Goal: Task Accomplishment & Management: Manage account settings

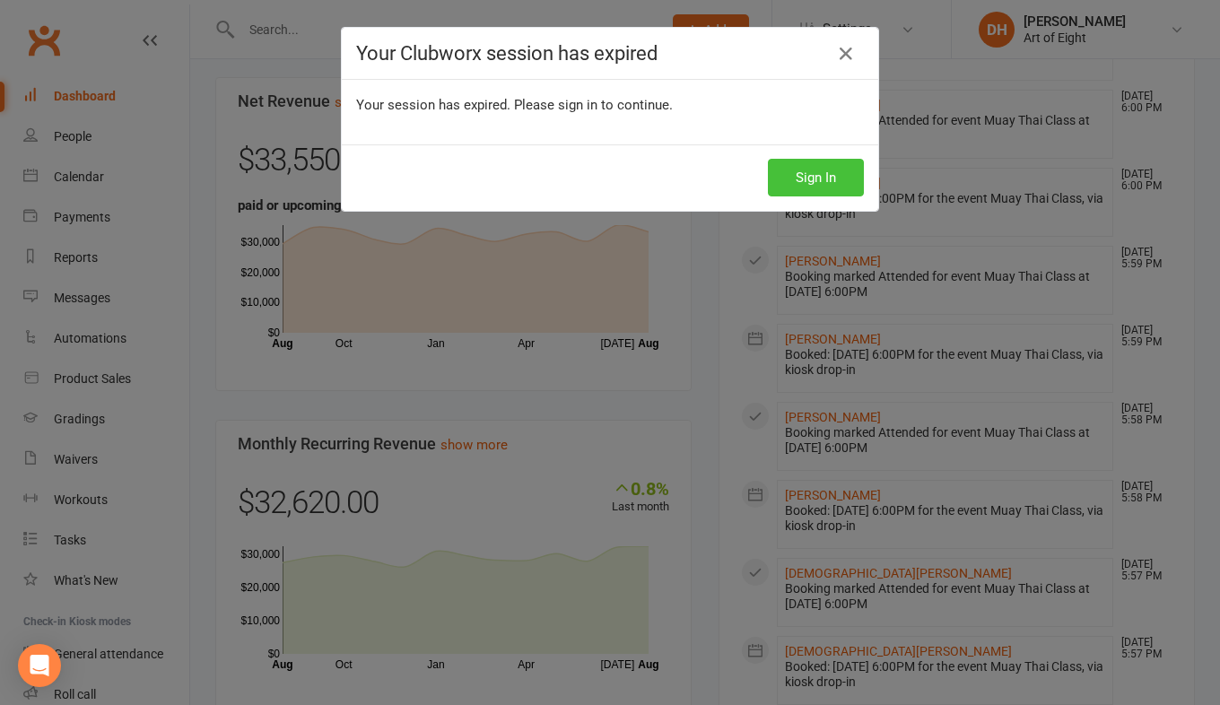
click at [833, 170] on button "Sign In" at bounding box center [816, 178] width 96 height 38
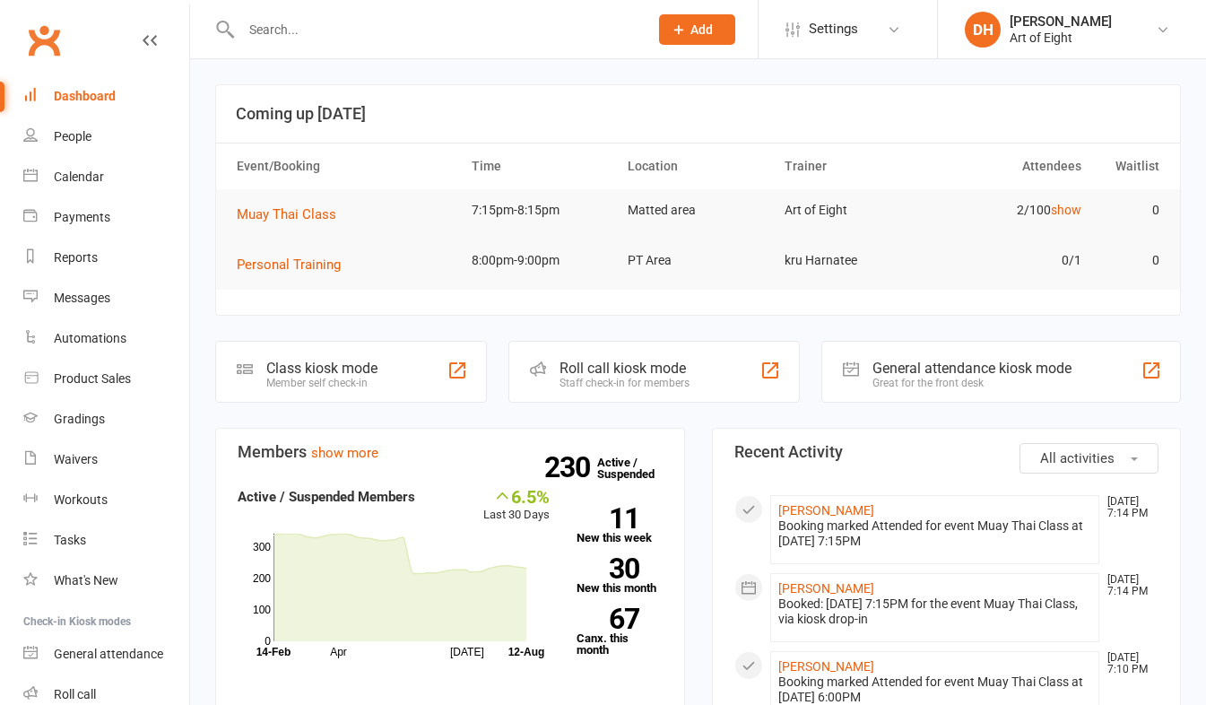
click at [300, 35] on input "text" at bounding box center [436, 29] width 400 height 25
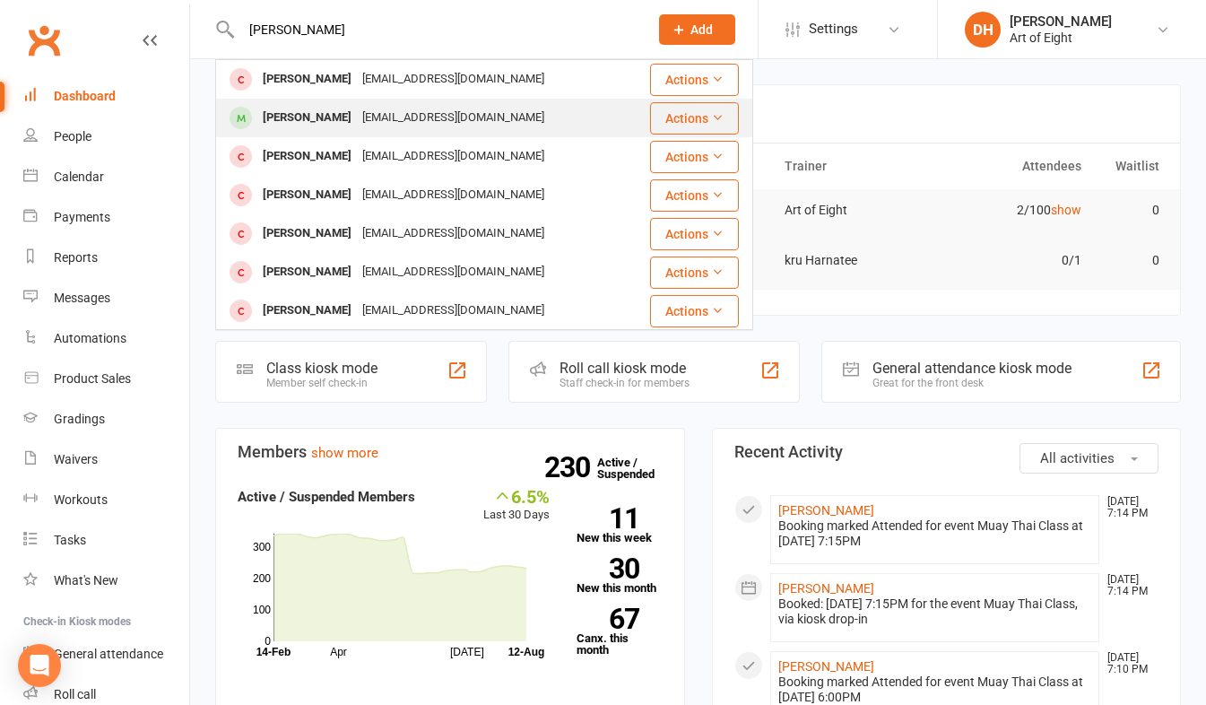
type input "[PERSON_NAME]"
click at [299, 115] on div "[PERSON_NAME]" at bounding box center [307, 118] width 100 height 26
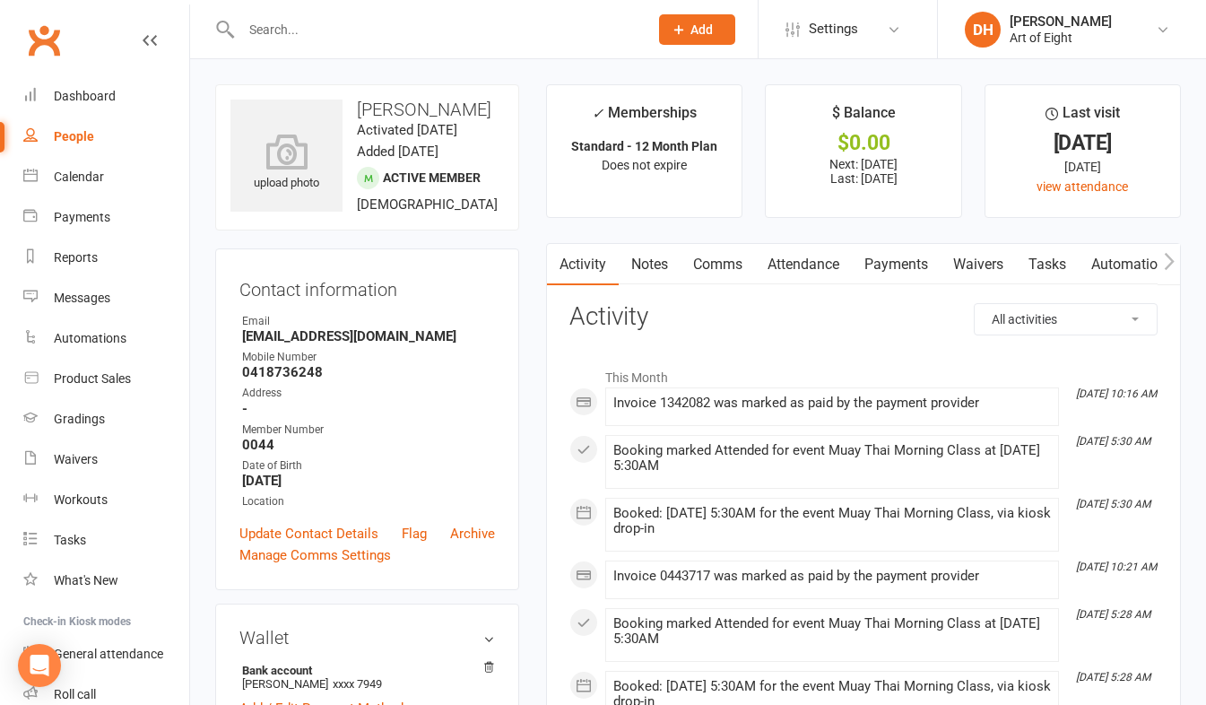
click at [889, 261] on link "Payments" at bounding box center [896, 264] width 89 height 41
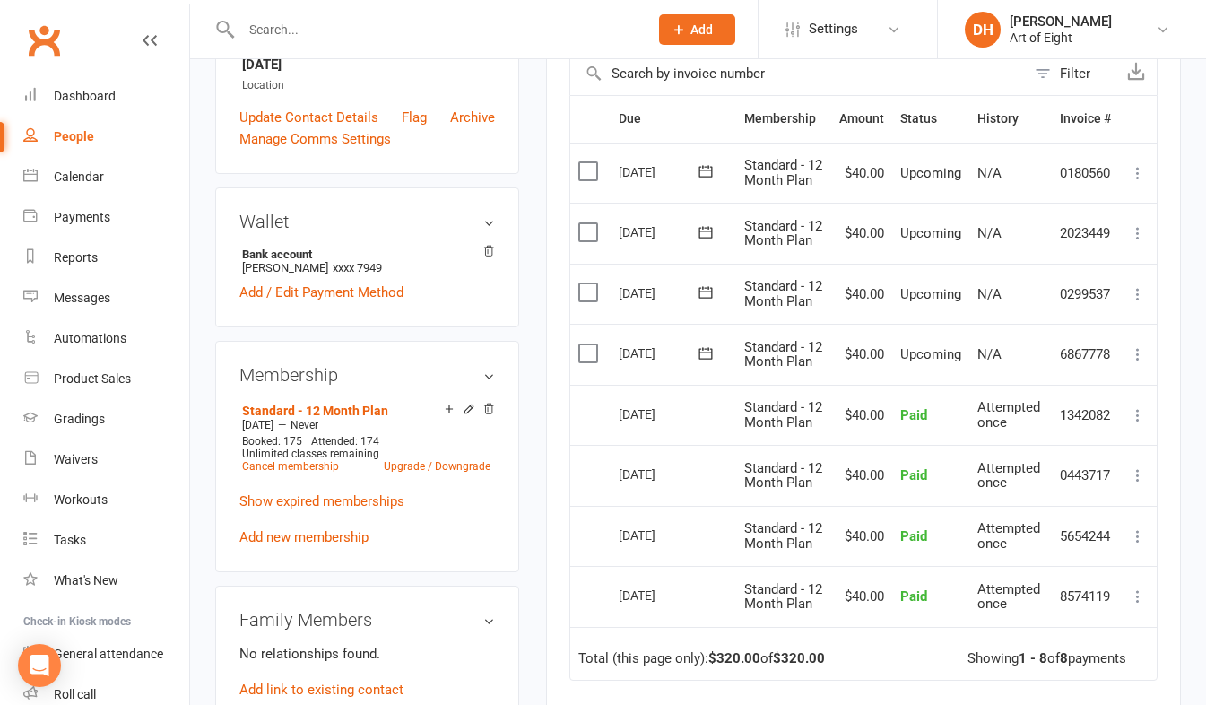
scroll to position [448, 0]
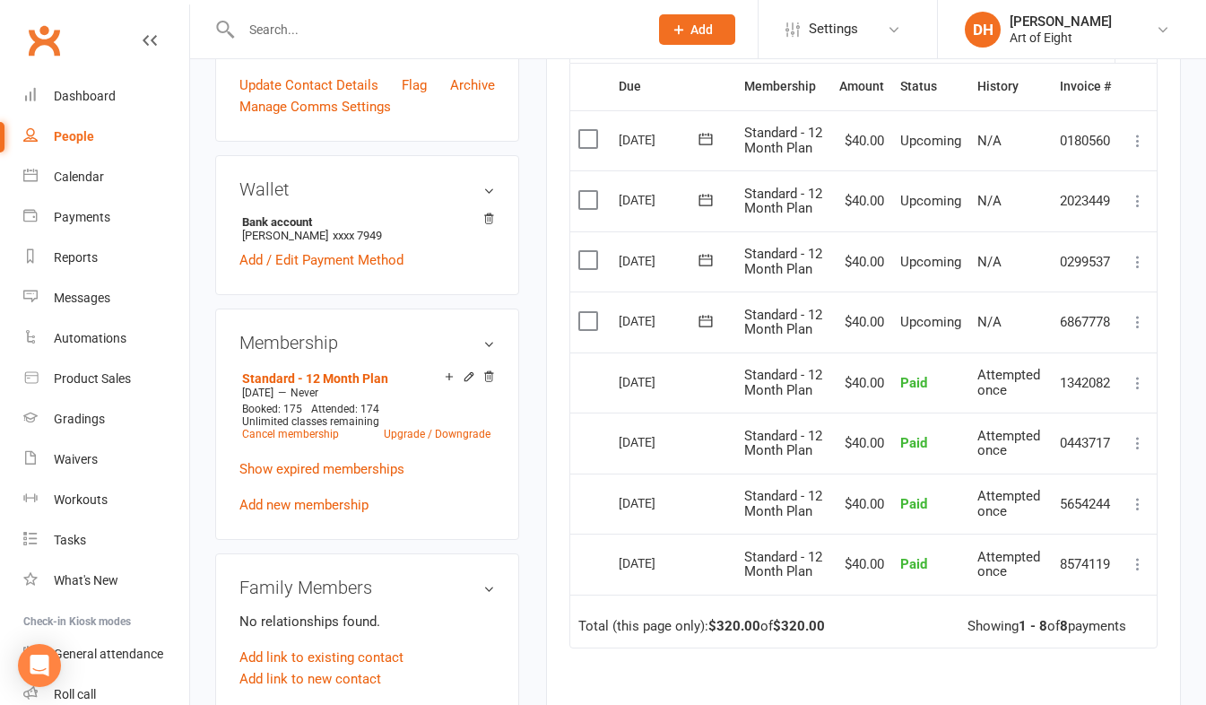
click at [1133, 331] on icon at bounding box center [1138, 322] width 18 height 18
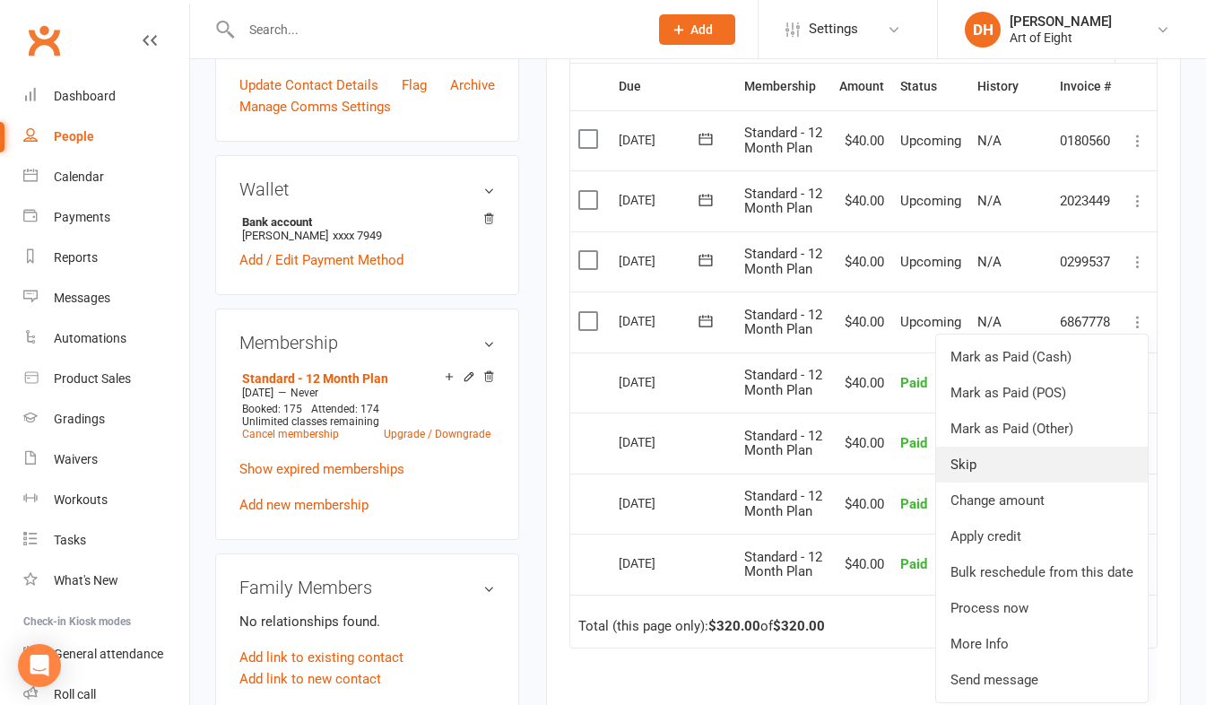
click at [980, 482] on link "Skip" at bounding box center [1042, 465] width 212 height 36
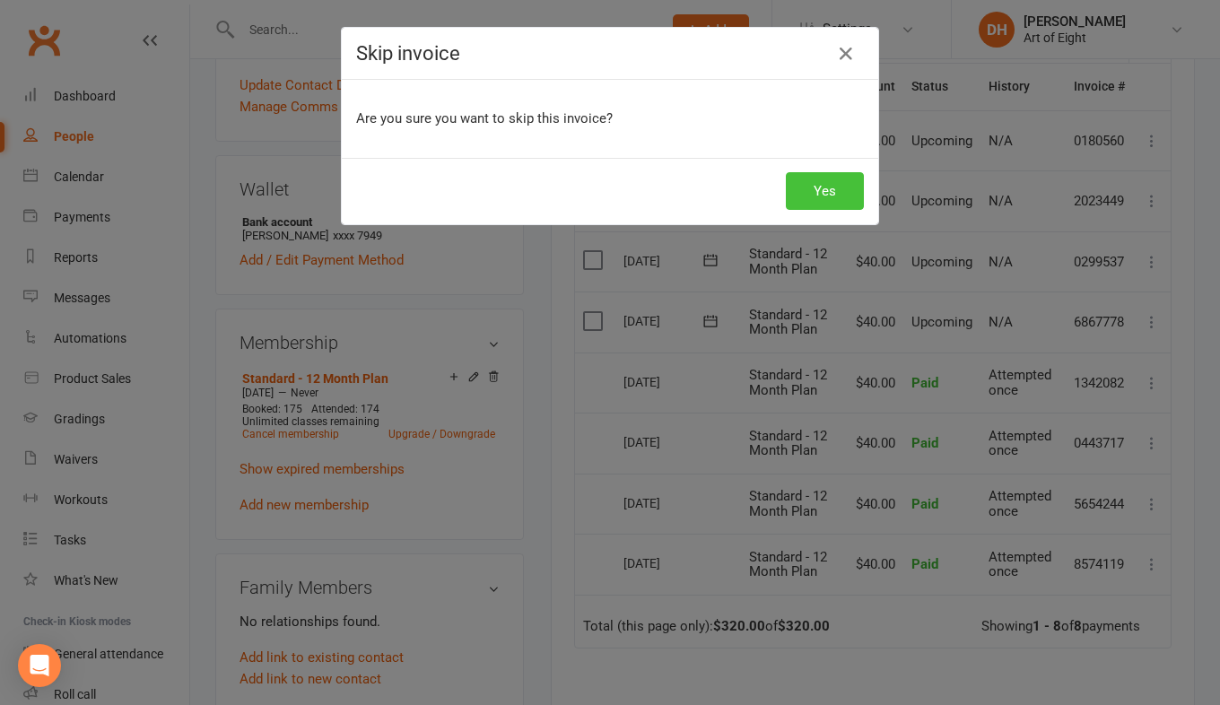
click at [806, 190] on button "Yes" at bounding box center [825, 191] width 78 height 38
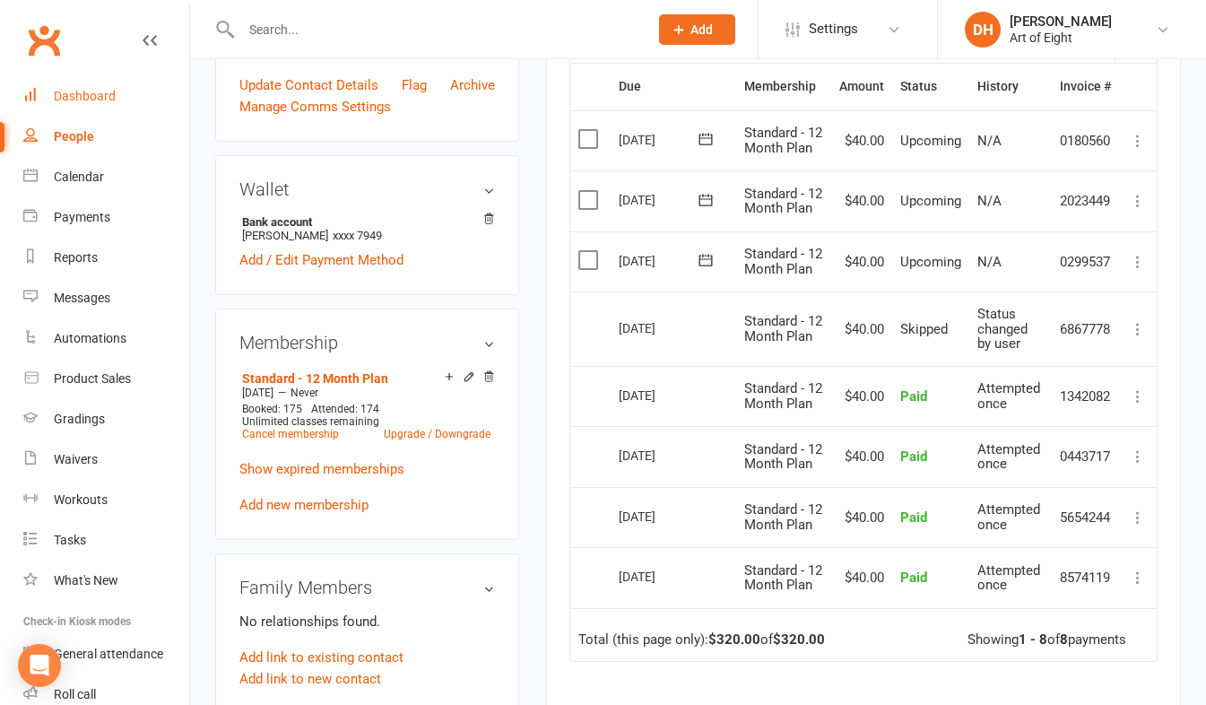
click at [103, 98] on div "Dashboard" at bounding box center [85, 96] width 62 height 14
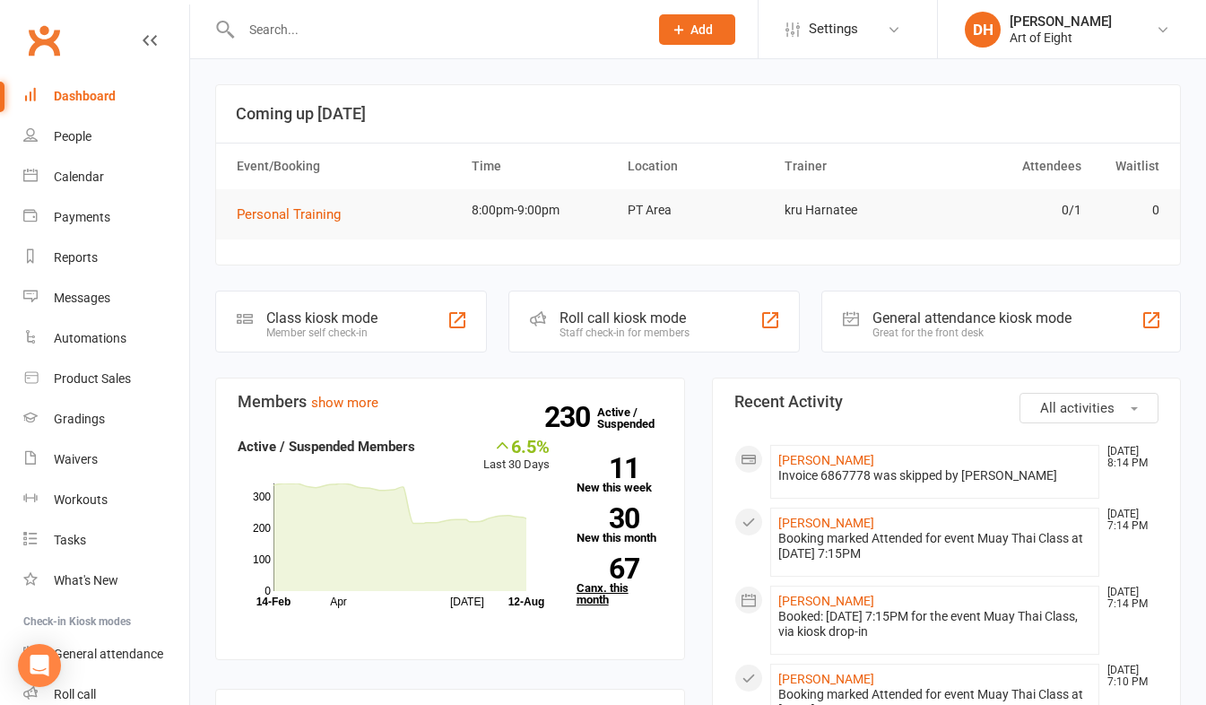
click at [588, 592] on link "67 Canx. this month" at bounding box center [620, 582] width 86 height 48
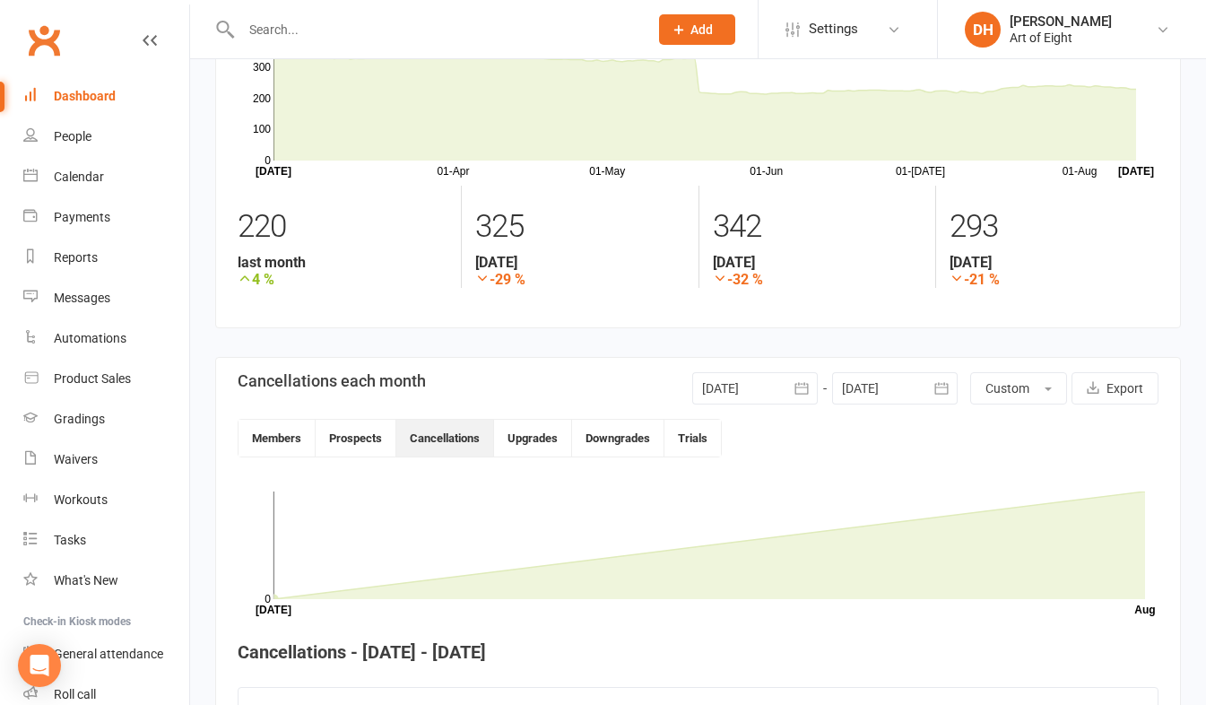
scroll to position [131, 0]
click at [801, 391] on icon "button" at bounding box center [802, 390] width 18 height 18
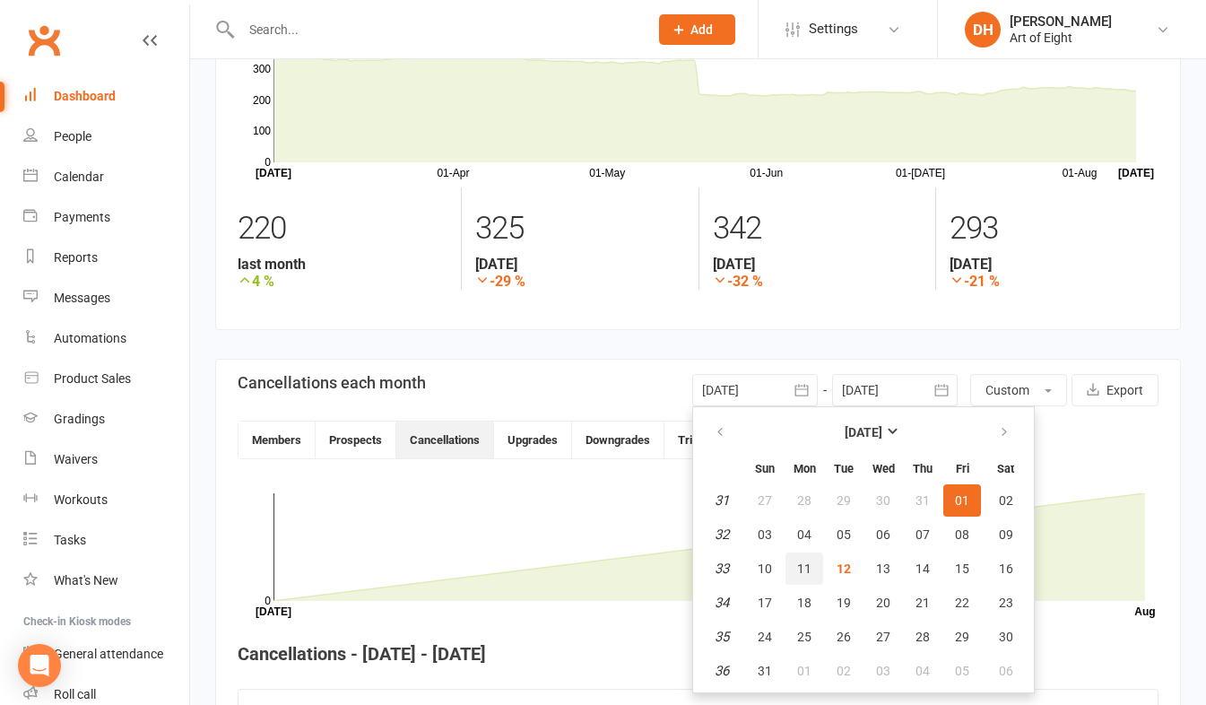
click at [804, 569] on span "11" at bounding box center [804, 568] width 14 height 14
type input "[DATE]"
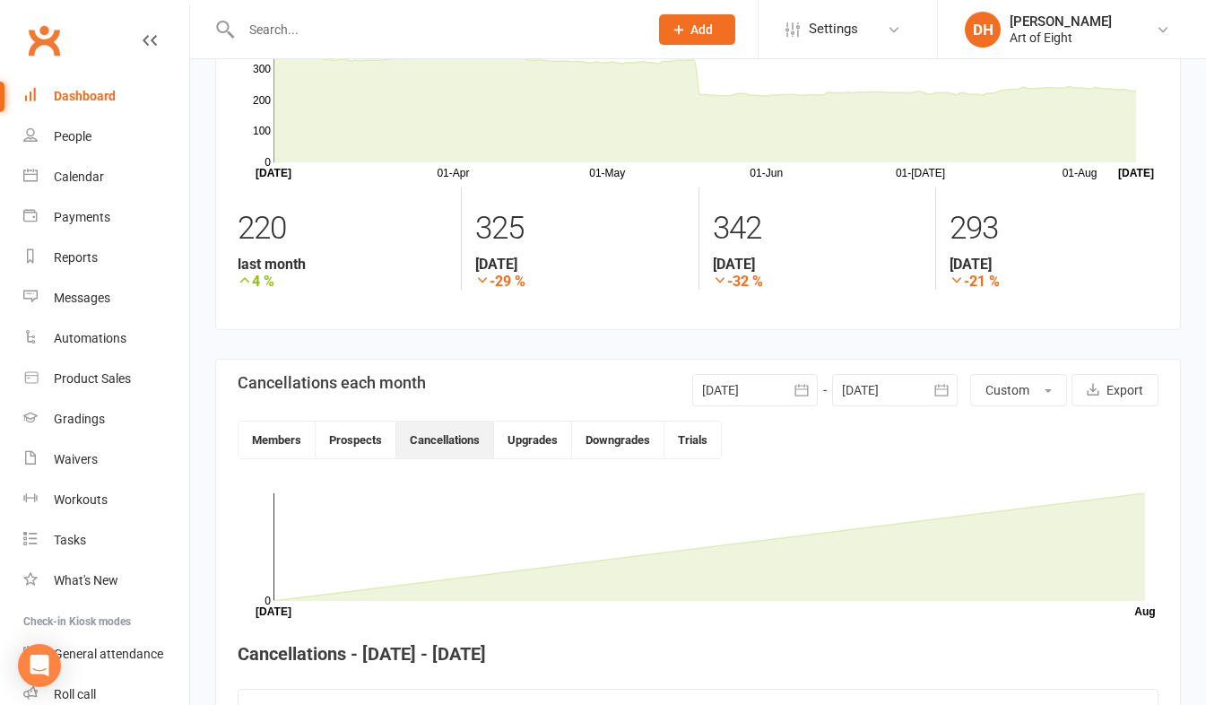
click at [933, 389] on icon "button" at bounding box center [942, 390] width 18 height 18
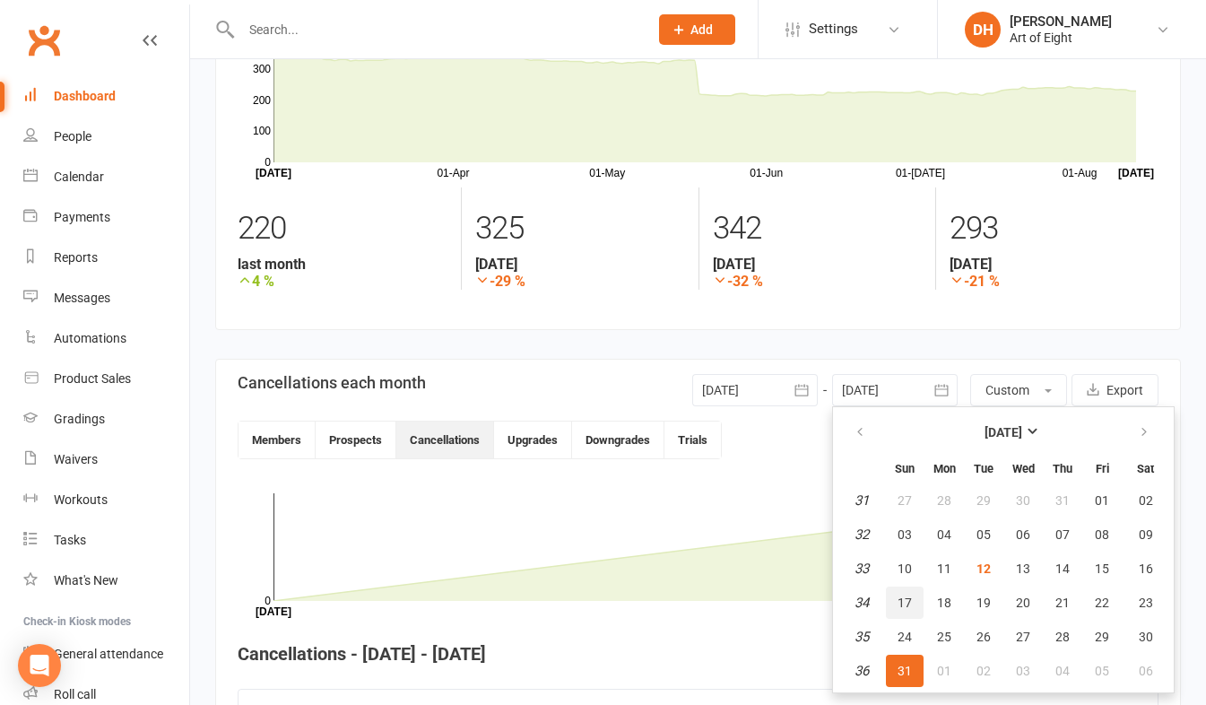
click at [900, 603] on span "17" at bounding box center [905, 602] width 14 height 14
type input "[DATE]"
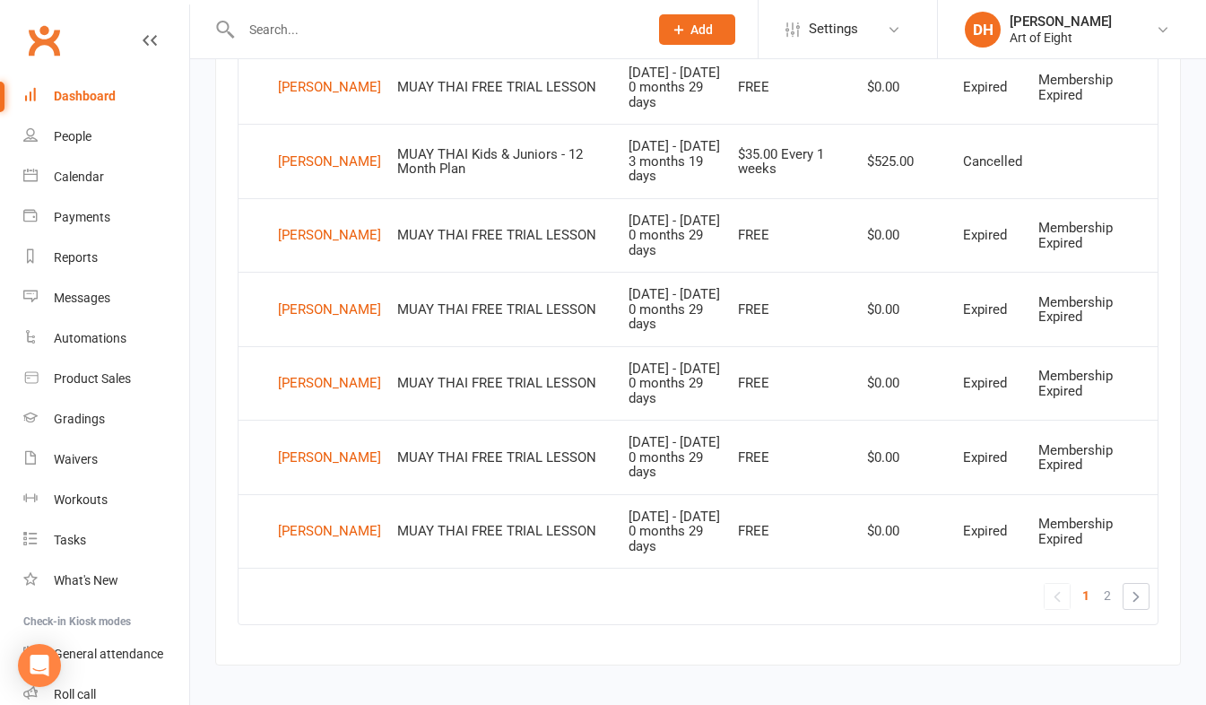
scroll to position [1437, 0]
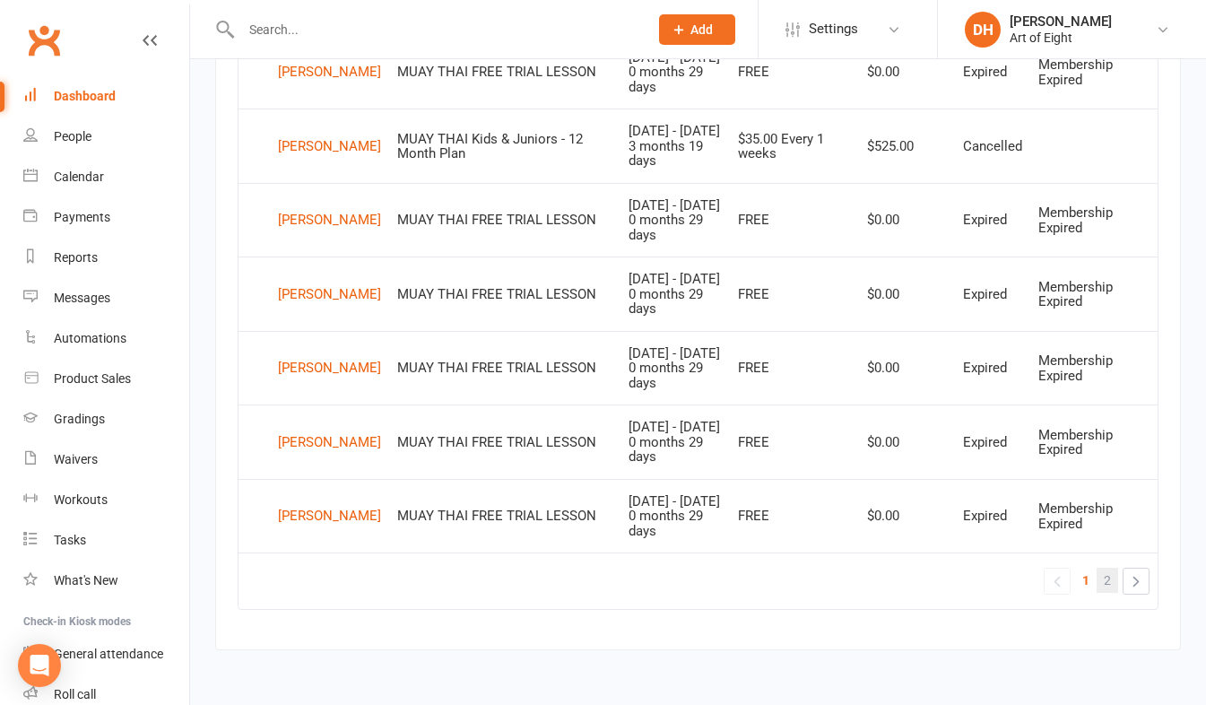
click at [1107, 583] on span "2" at bounding box center [1107, 580] width 7 height 25
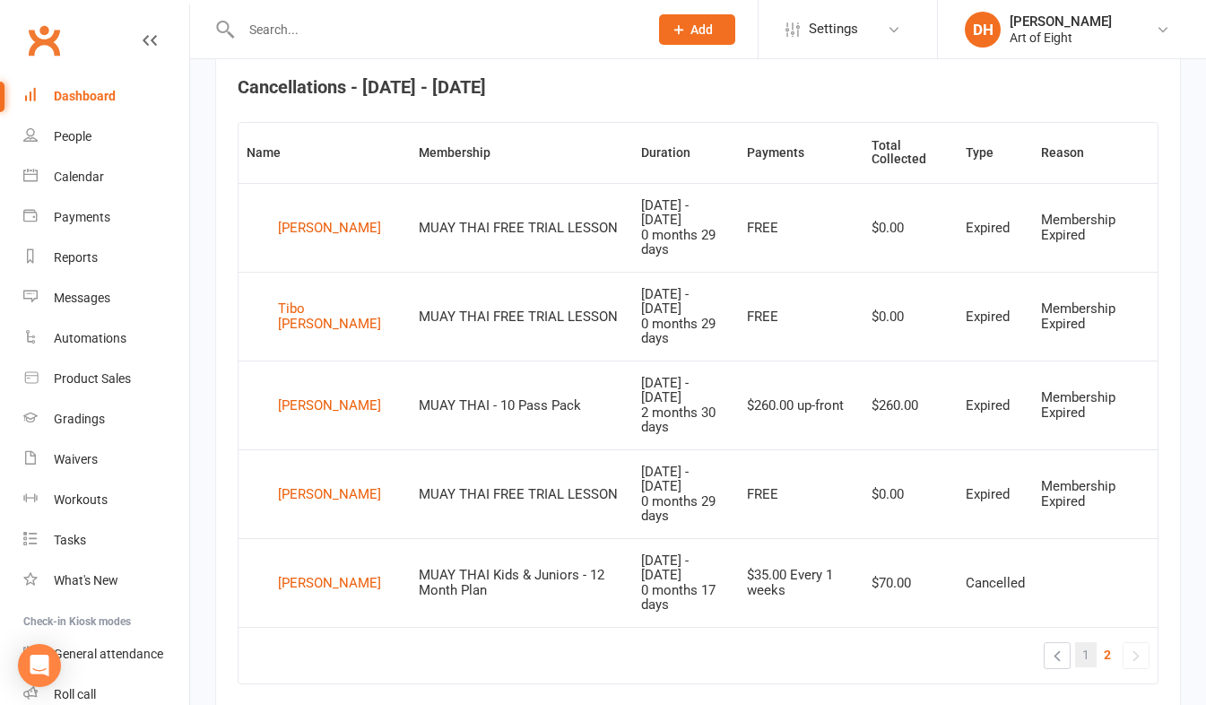
click at [1083, 642] on span "1" at bounding box center [1085, 654] width 7 height 25
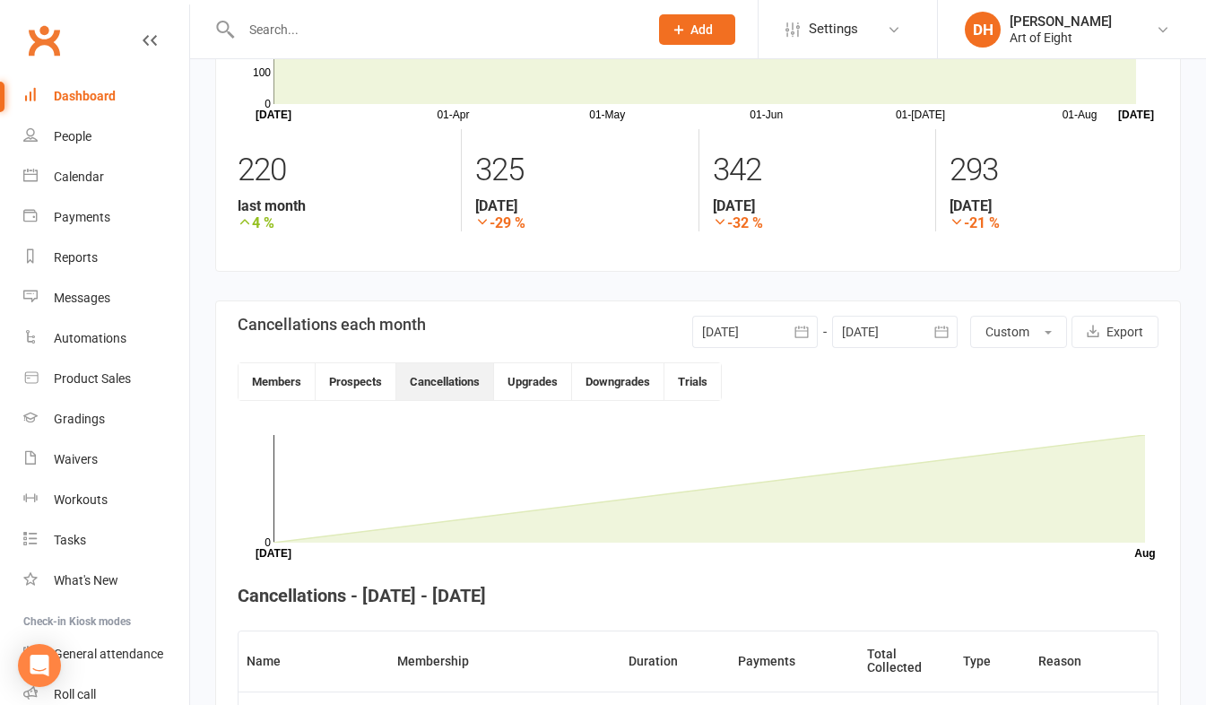
scroll to position [0, 0]
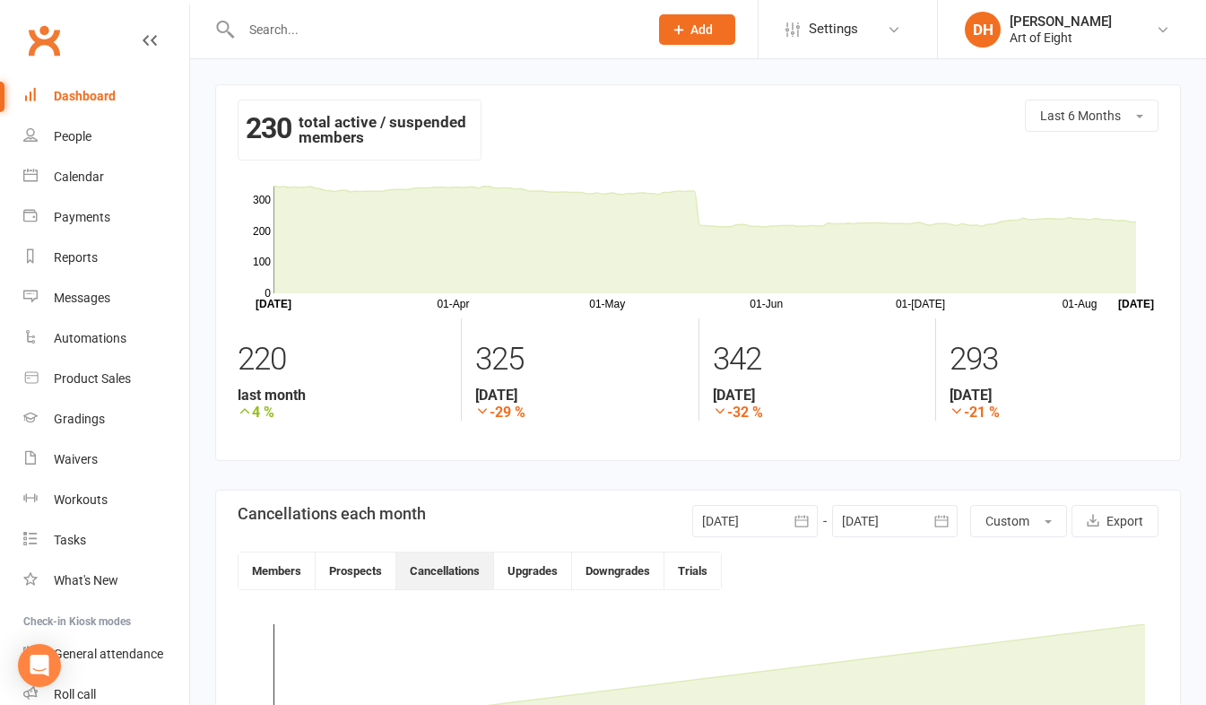
click at [78, 96] on div "Dashboard" at bounding box center [85, 96] width 62 height 14
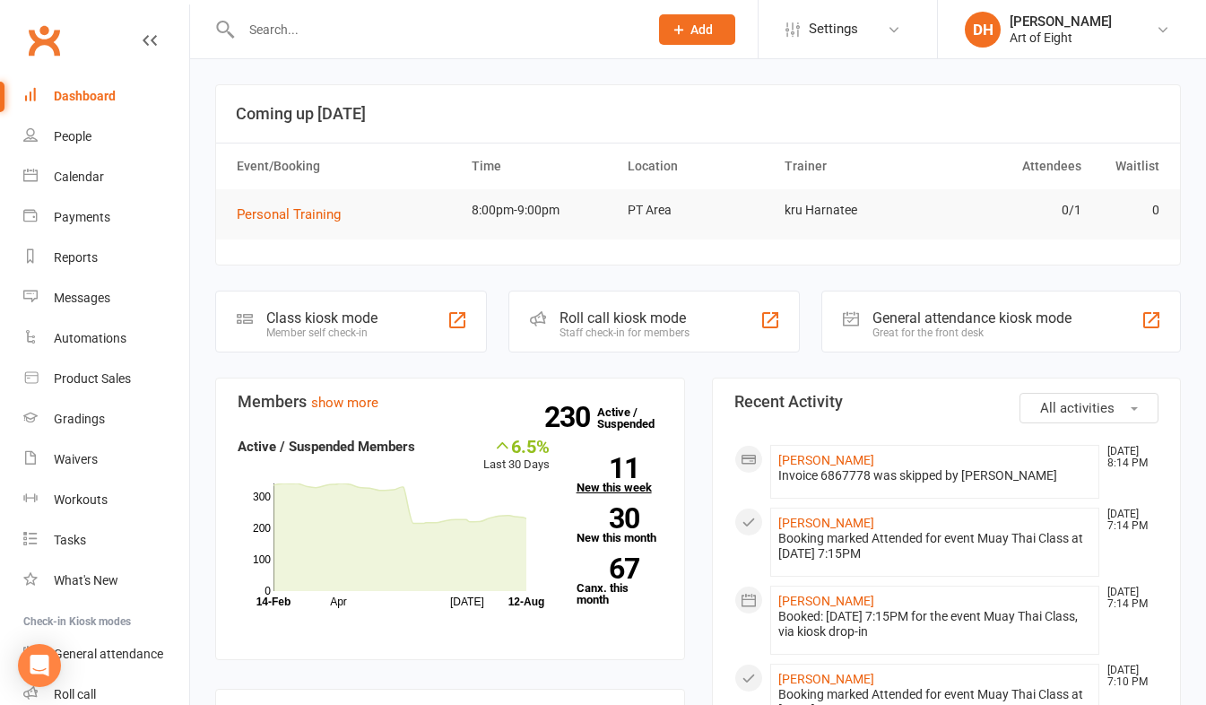
click at [601, 491] on link "11 New this week" at bounding box center [620, 475] width 86 height 36
